Goal: Task Accomplishment & Management: Use online tool/utility

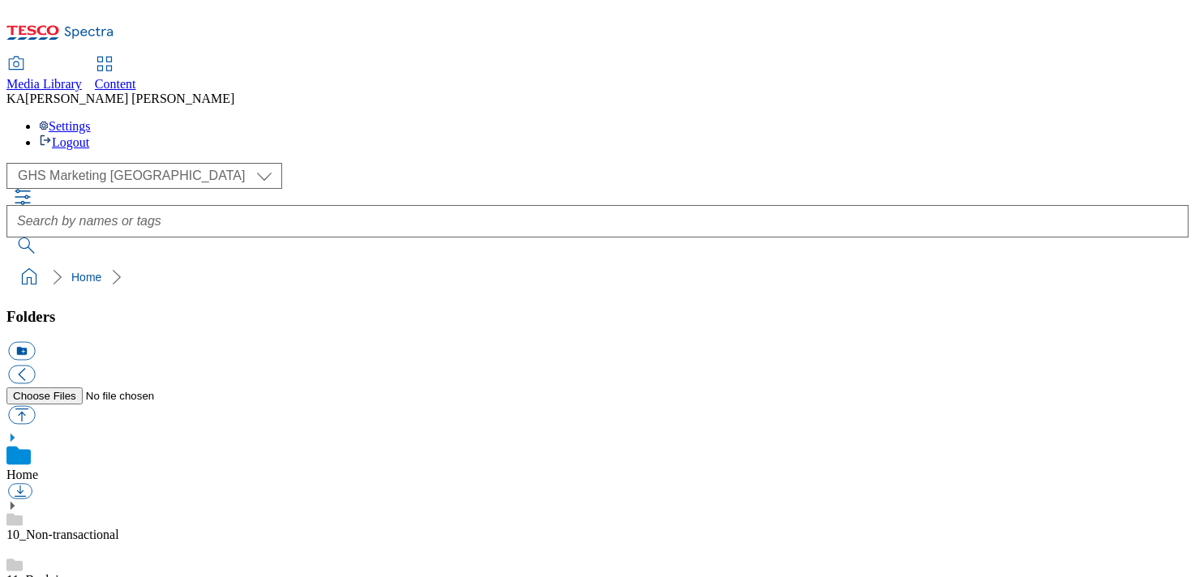
scroll to position [231, 0]
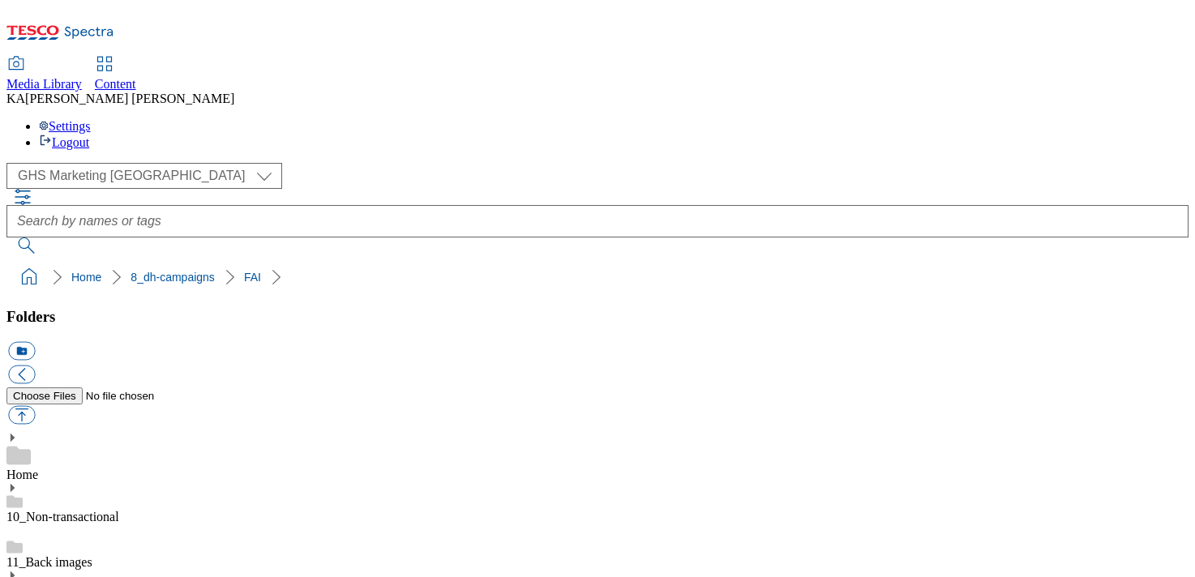
click at [35, 406] on button "button" at bounding box center [21, 415] width 27 height 19
type input "C:\fakepath\1756294564940-ad541523_Micellar_Water_LegoBrand_H_1184x333_V2.jpg"
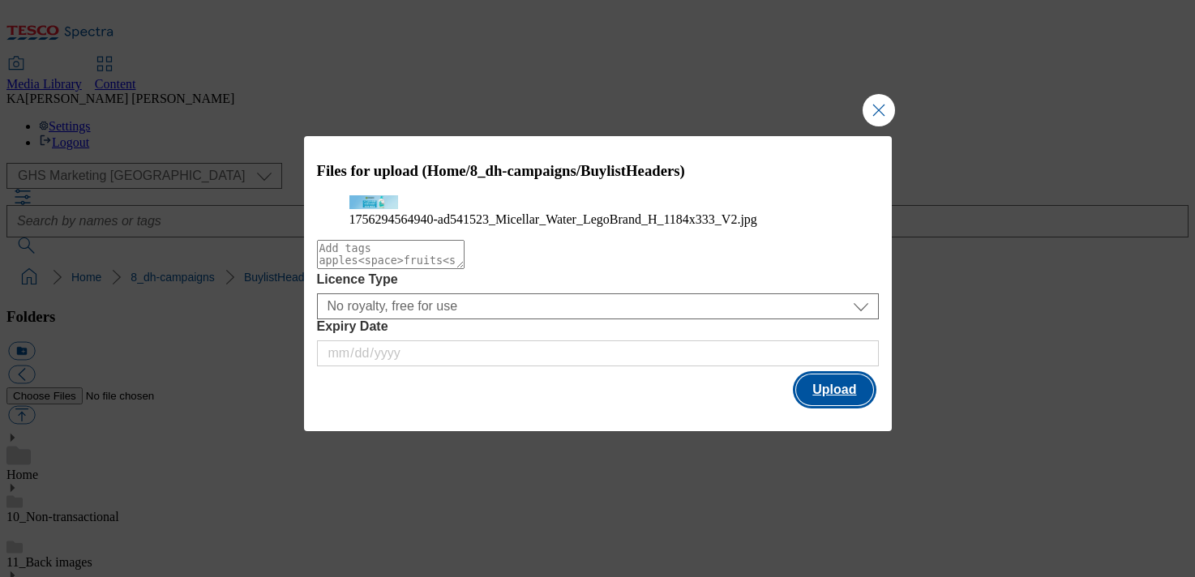
click at [831, 405] on button "Upload" at bounding box center [834, 389] width 76 height 31
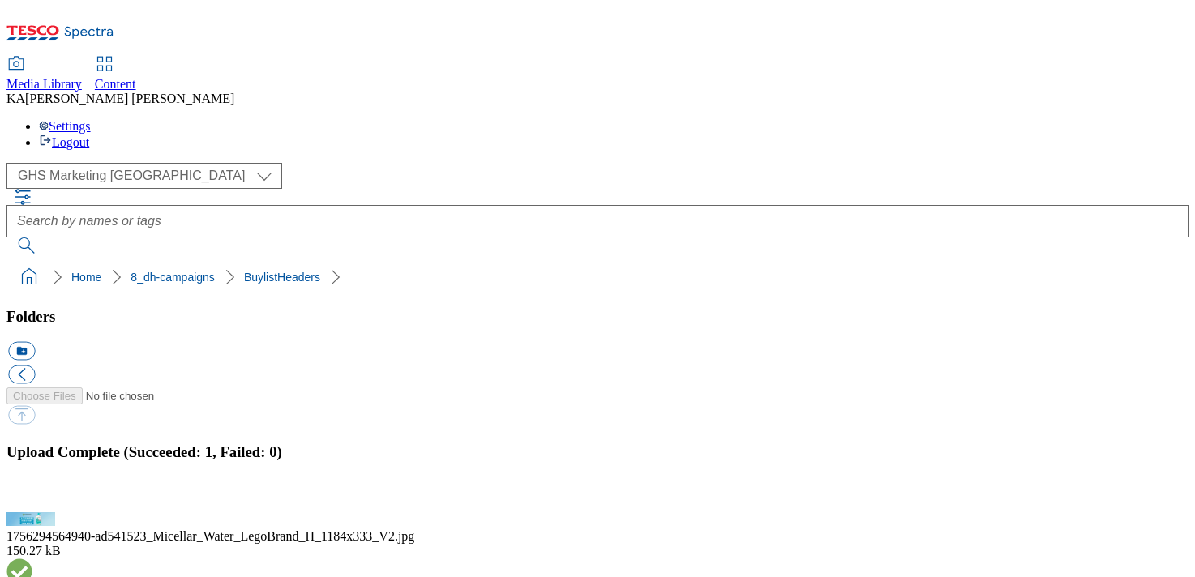
click at [32, 495] on button "button" at bounding box center [20, 502] width 24 height 15
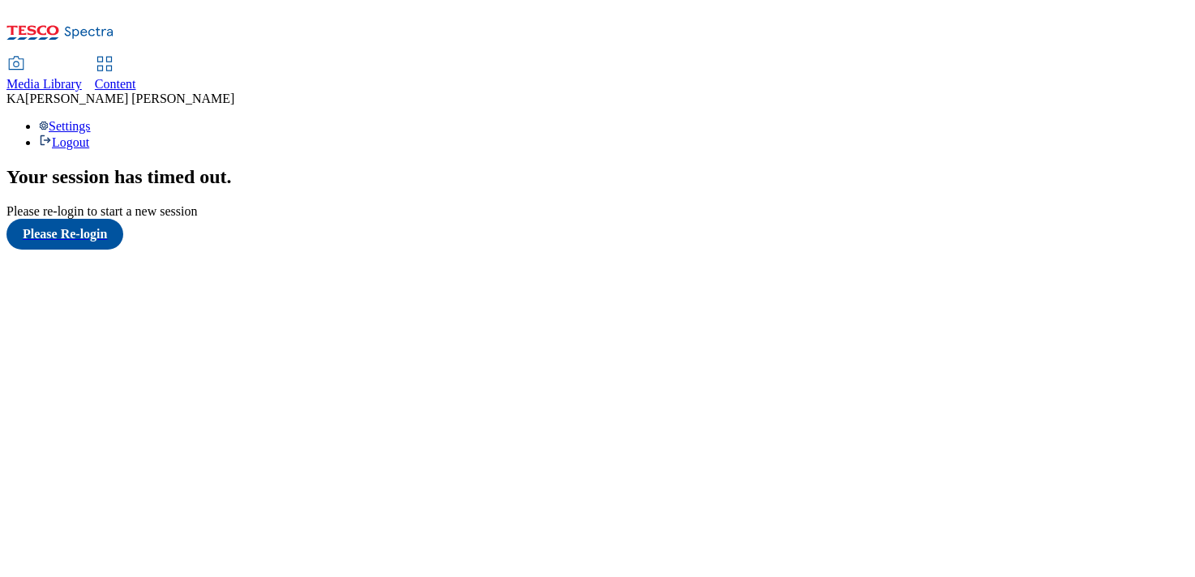
click at [136, 77] on span "Content" at bounding box center [115, 84] width 41 height 14
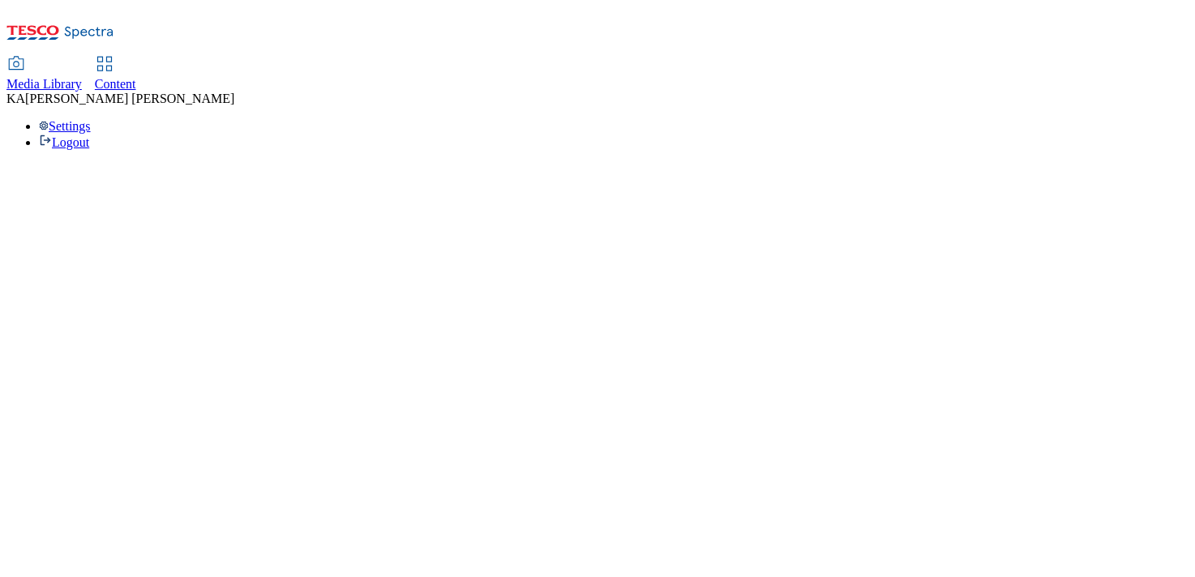
select select "ghs-[GEOGRAPHIC_DATA]"
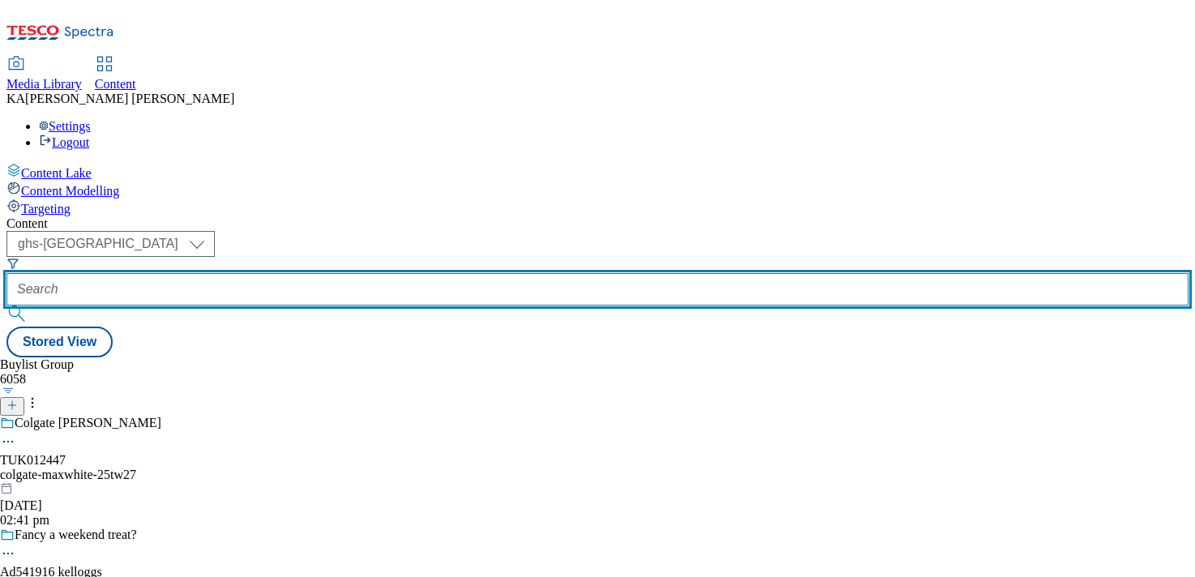
click at [368, 273] on input "text" at bounding box center [597, 289] width 1182 height 32
paste input "loreal-garnier-active-25tw24"
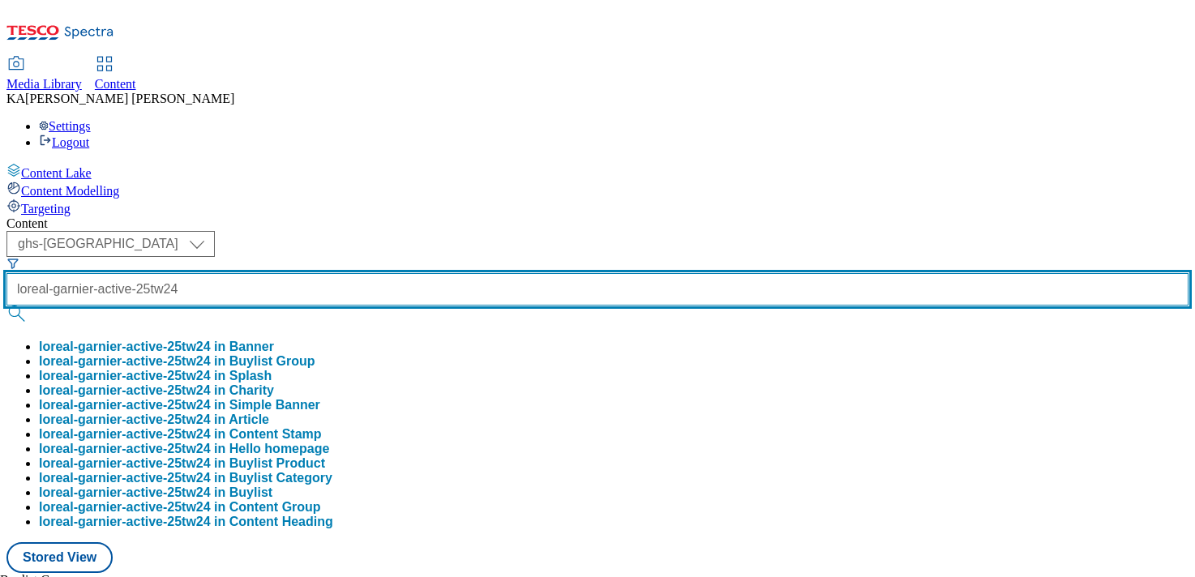
type input "loreal-garnier-active-25tw24"
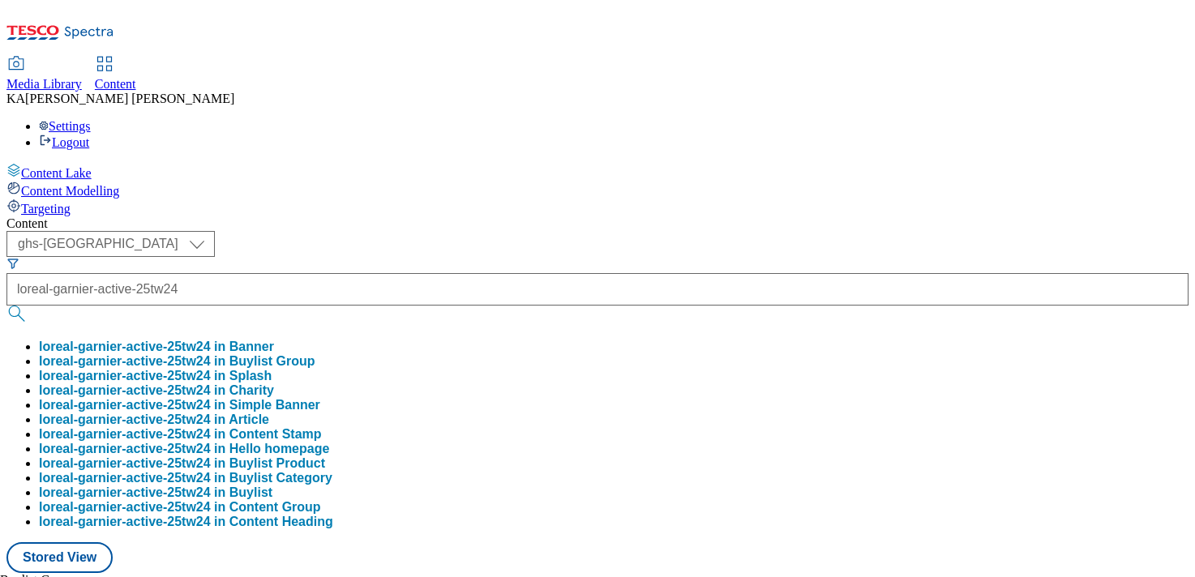
scroll to position [0, 0]
click at [315, 354] on button "loreal-garnier-active-25tw24 in Buylist Group" at bounding box center [177, 361] width 276 height 15
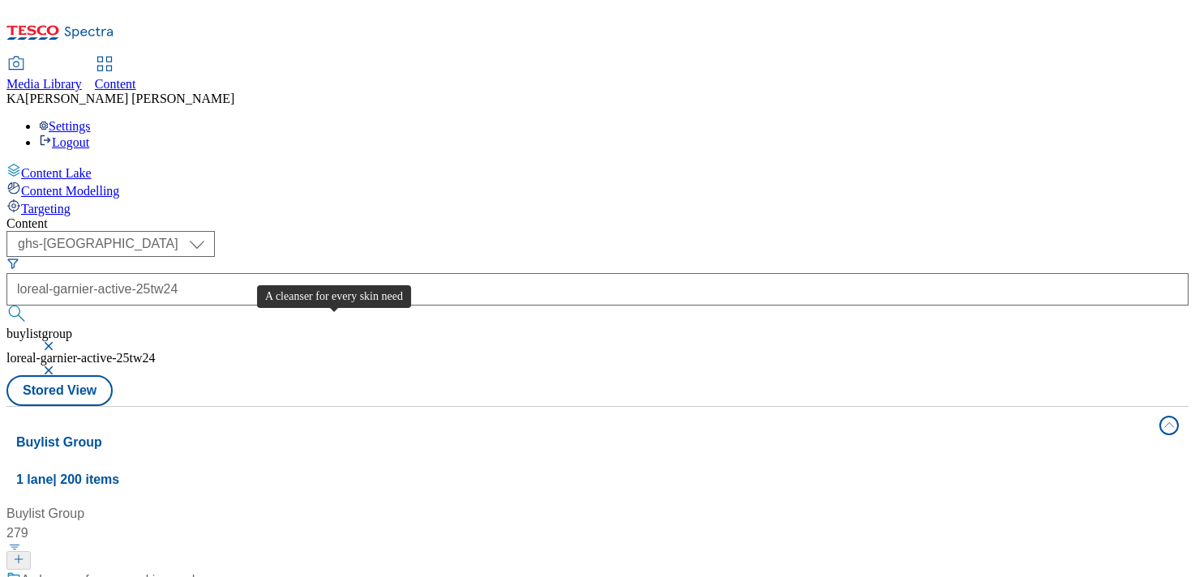
click at [195, 571] on div "A cleanser for every skin need" at bounding box center [107, 580] width 173 height 19
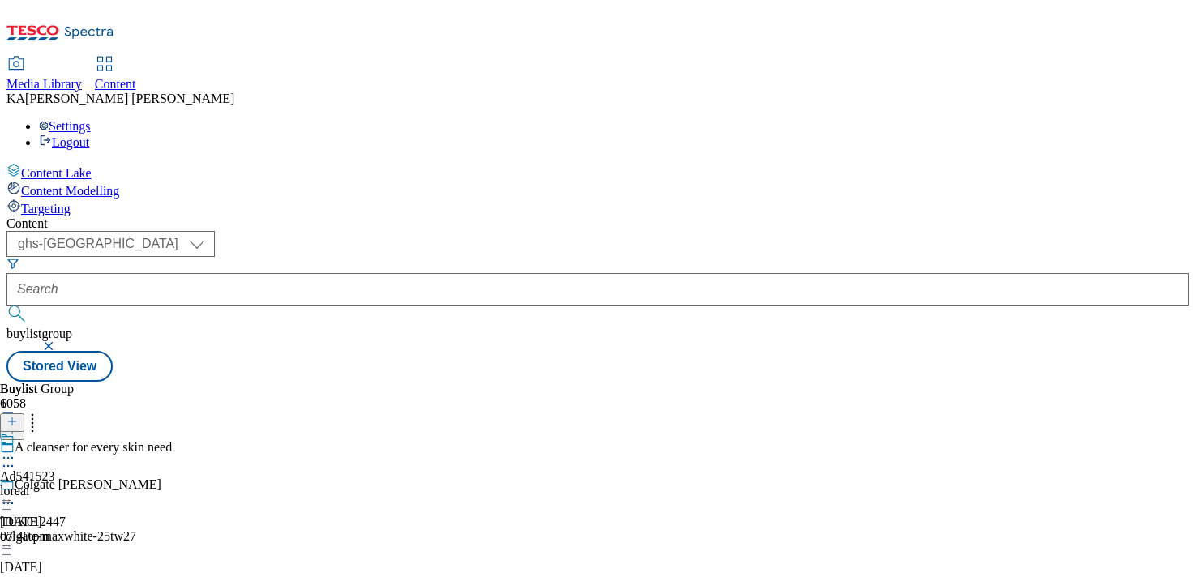
click at [16, 450] on icon at bounding box center [8, 458] width 16 height 16
click at [141, 482] on li "Edit" at bounding box center [86, 491] width 109 height 19
click at [16, 450] on icon at bounding box center [8, 458] width 16 height 16
click at [69, 486] on span "Edit" at bounding box center [59, 492] width 19 height 12
select select "tactical"
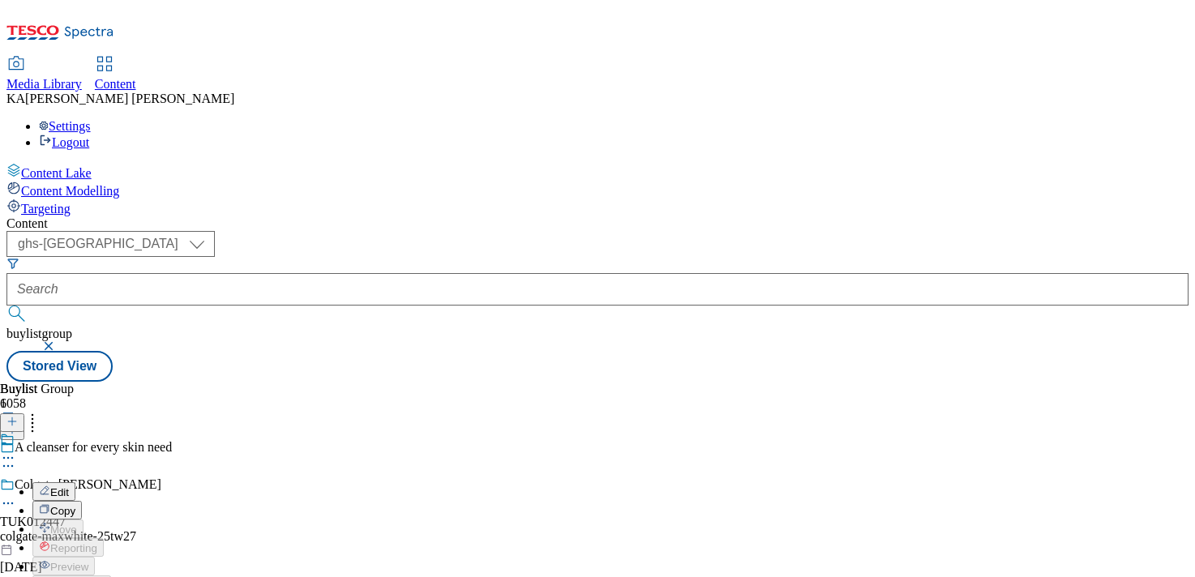
select select "supplier funded short term 1-3 weeks"
select select "dunnhumby"
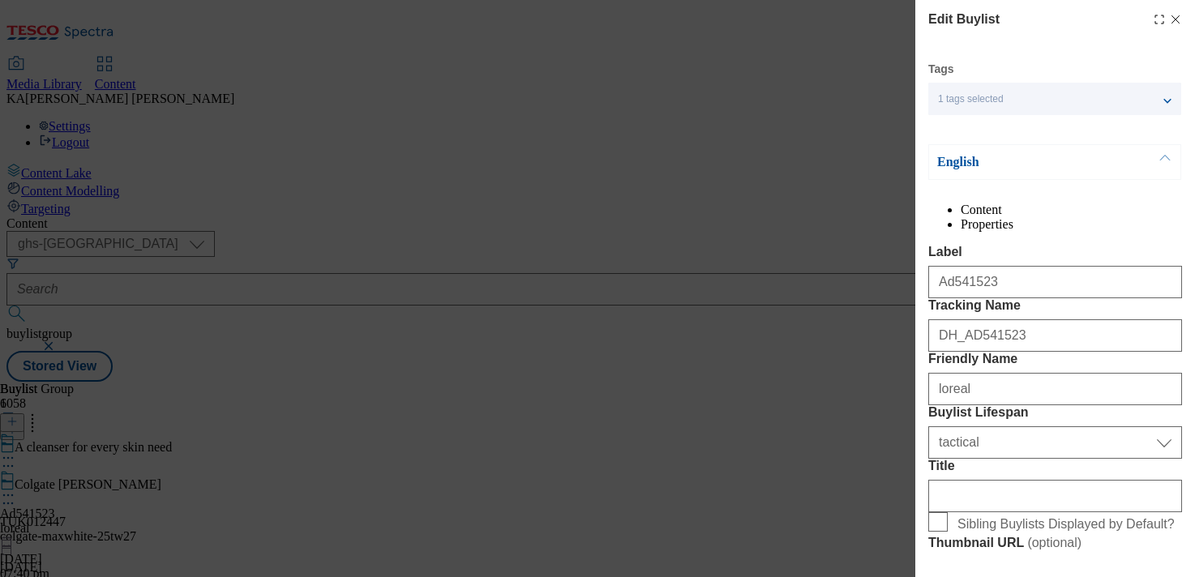
select select "Banner"
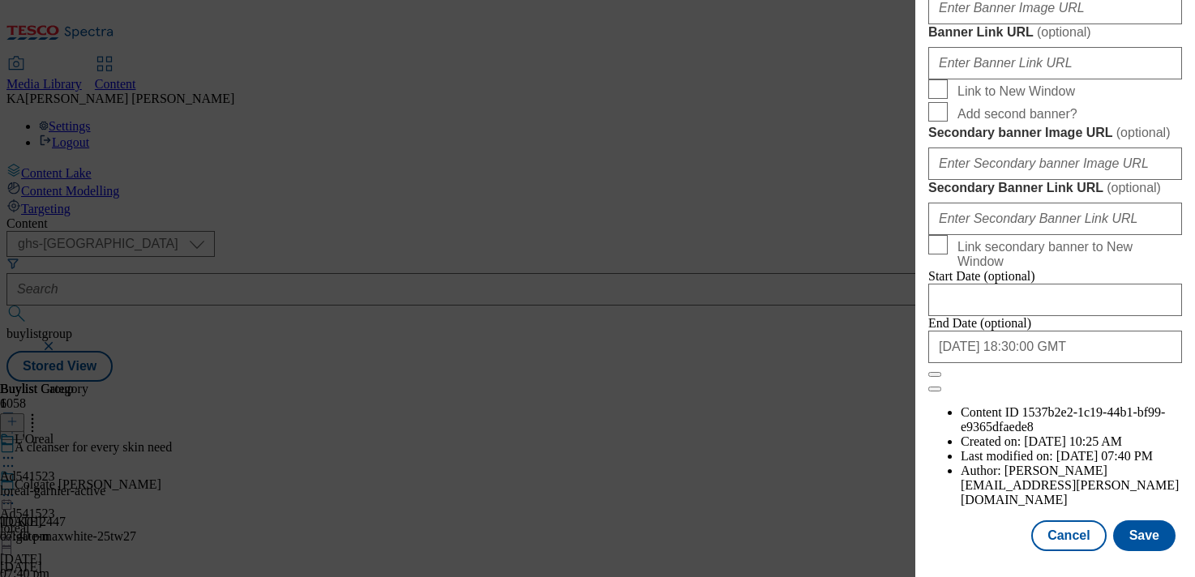
scroll to position [1570, 0]
click at [965, 24] on input "Banner Image URL ( optional )" at bounding box center [1055, 8] width 254 height 32
paste input "[URL][DOMAIN_NAME]"
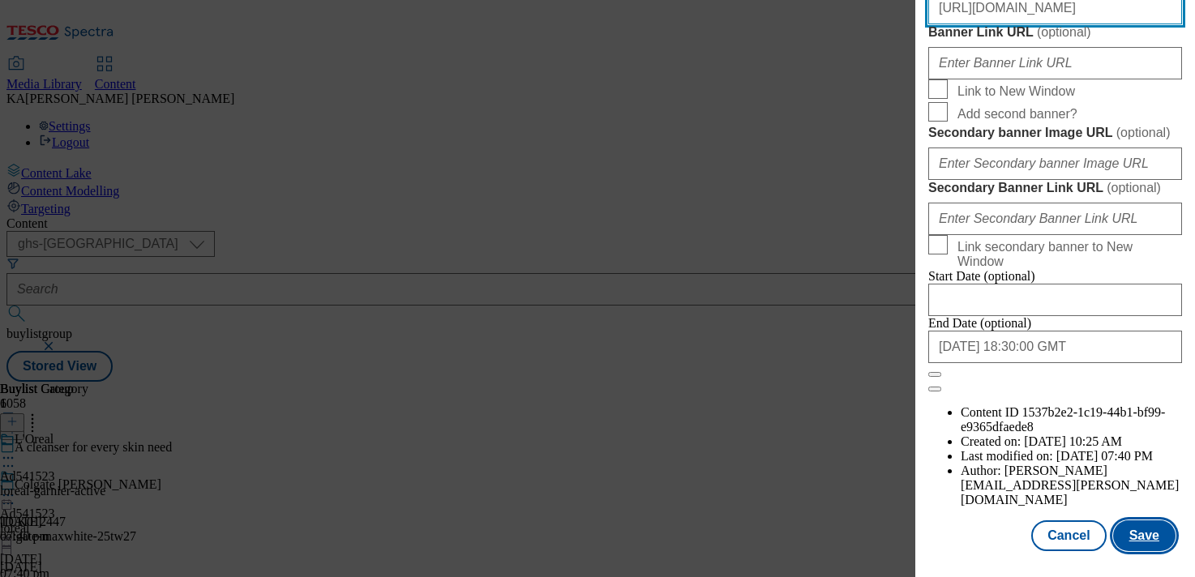
type input "[URL][DOMAIN_NAME]"
click at [1138, 546] on button "Save" at bounding box center [1144, 535] width 62 height 31
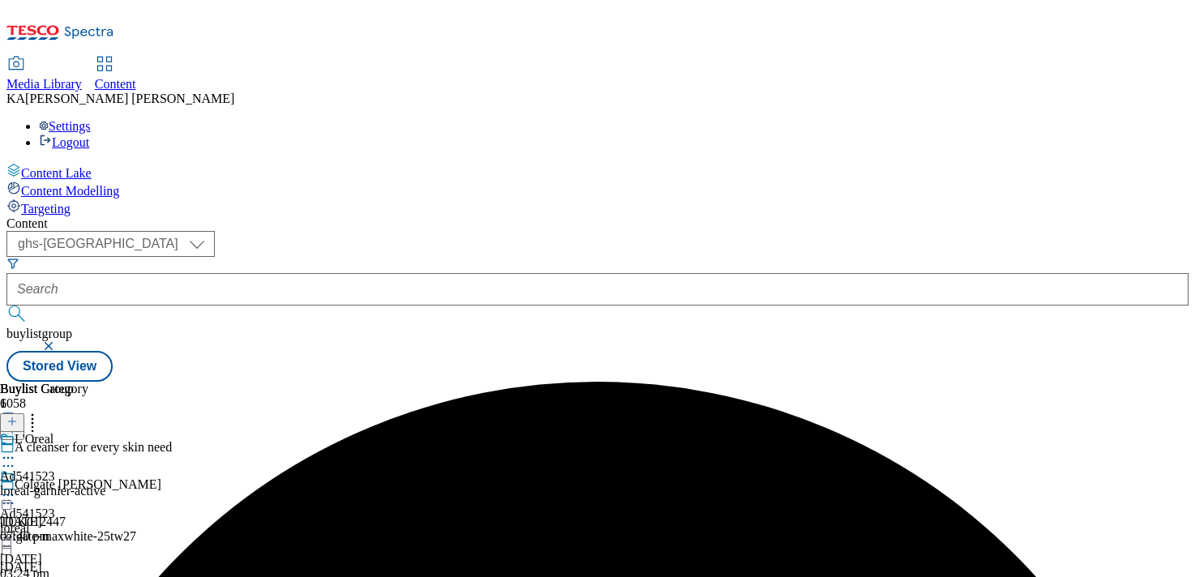
click at [16, 487] on icon at bounding box center [8, 495] width 16 height 16
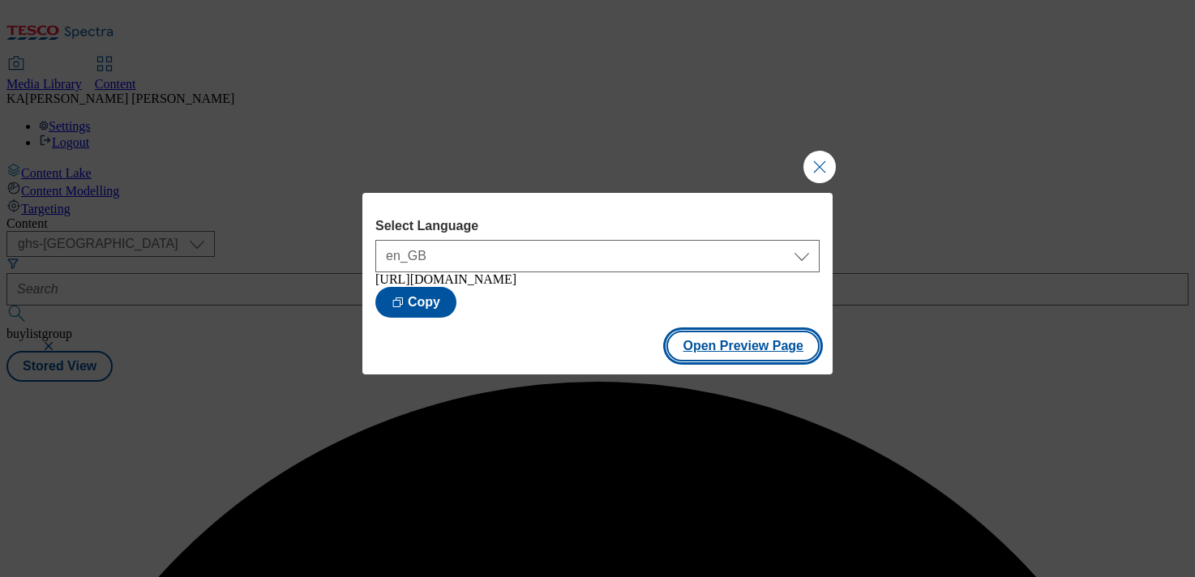
click at [703, 361] on button "Open Preview Page" at bounding box center [742, 346] width 153 height 31
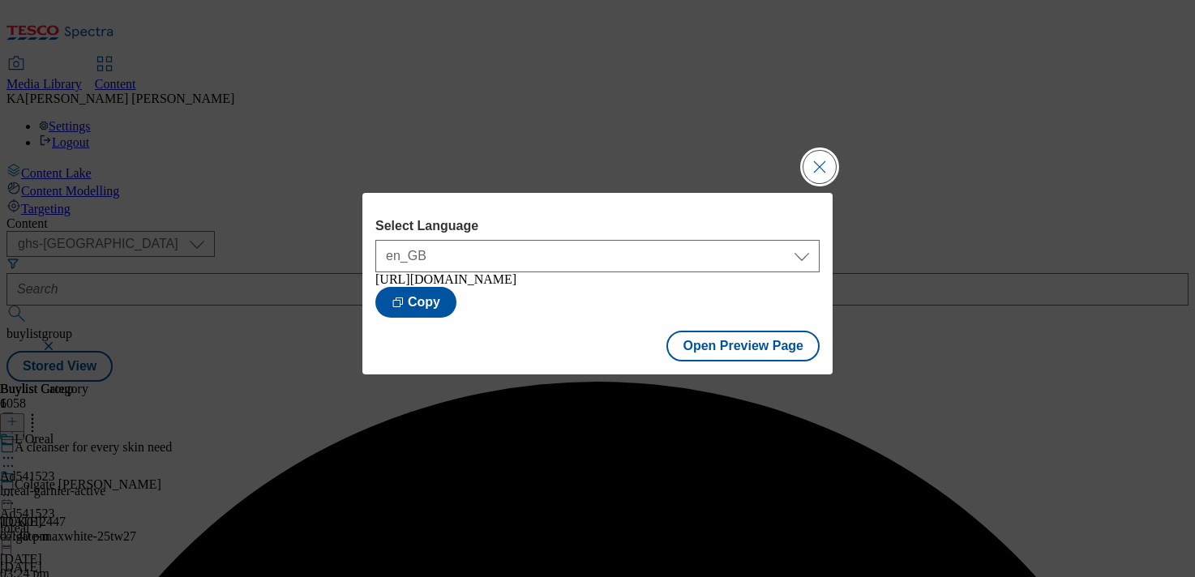
click at [819, 152] on button "Close Modal" at bounding box center [819, 167] width 32 height 32
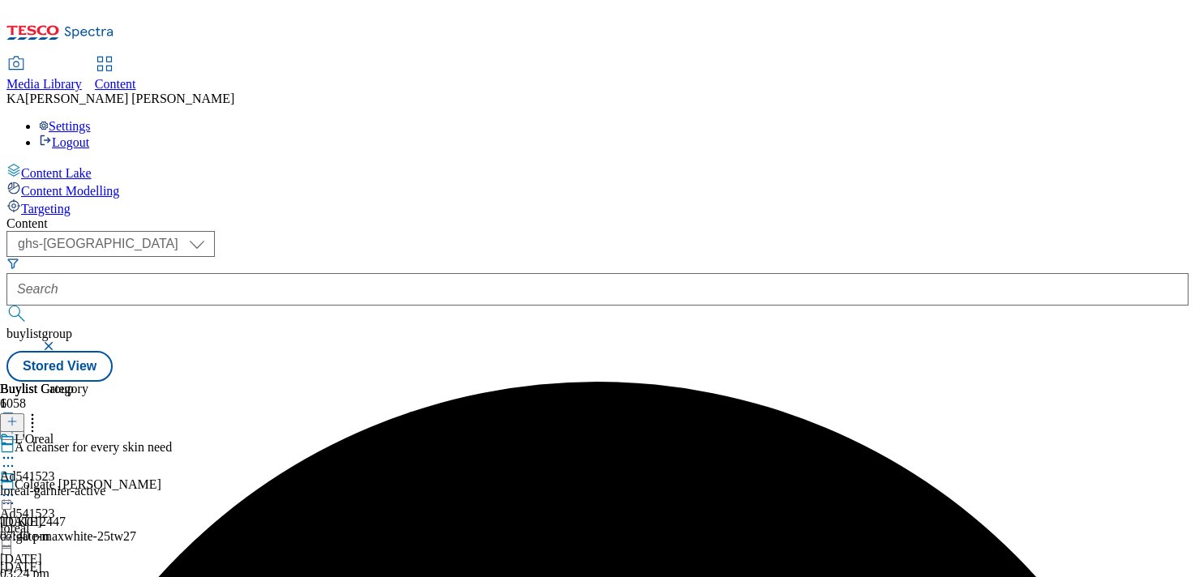
click at [16, 487] on icon at bounding box center [8, 495] width 16 height 16
